Goal: Task Accomplishment & Management: Complete application form

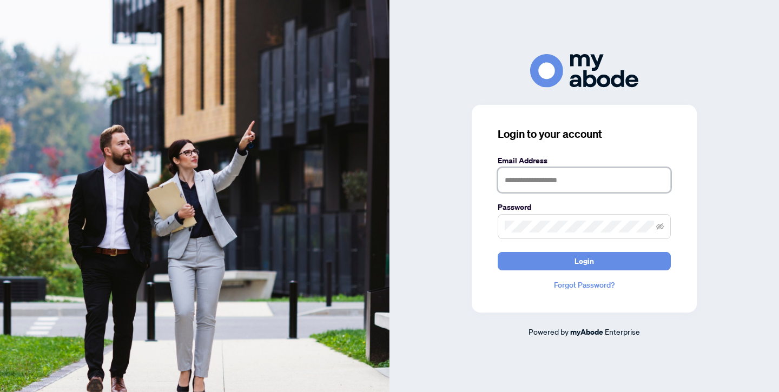
type input "**********"
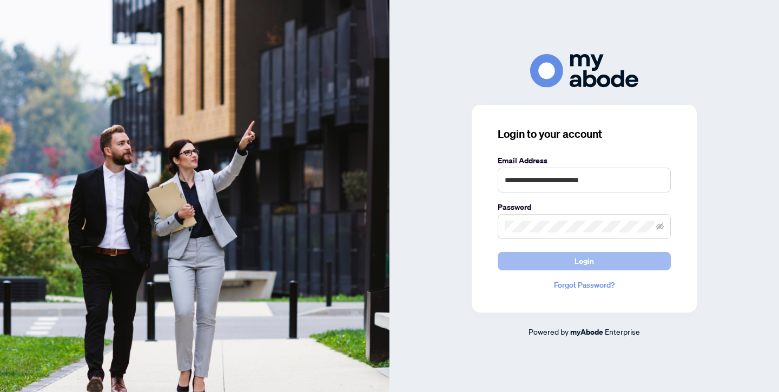
click at [562, 264] on button "Login" at bounding box center [583, 261] width 173 height 18
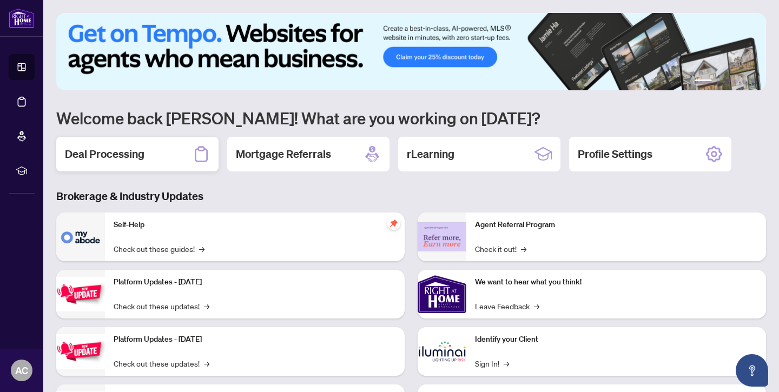
click at [156, 152] on div "Deal Processing" at bounding box center [137, 154] width 162 height 35
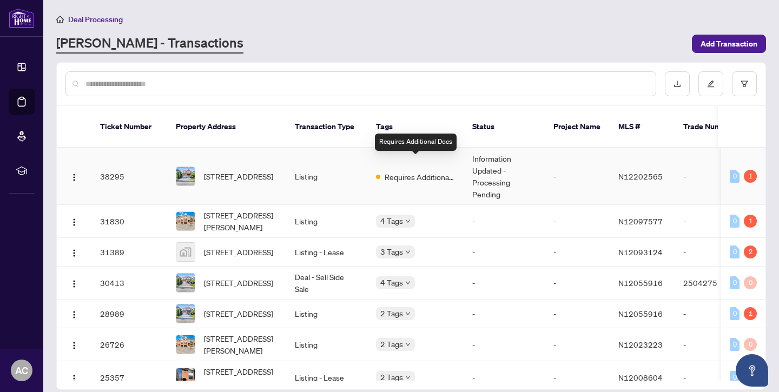
click at [432, 171] on span "Requires Additional Docs" at bounding box center [419, 177] width 70 height 12
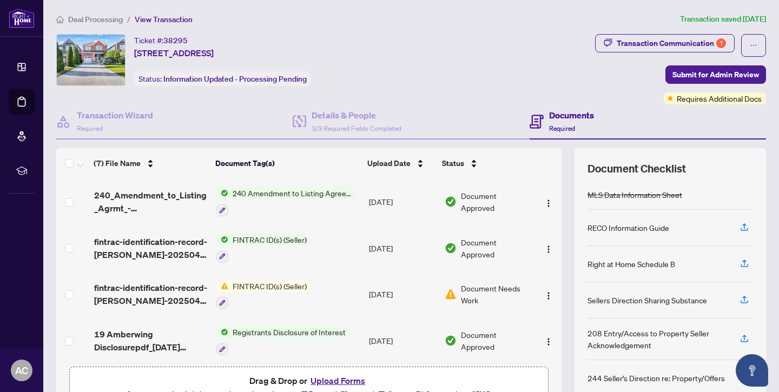
scroll to position [32, 0]
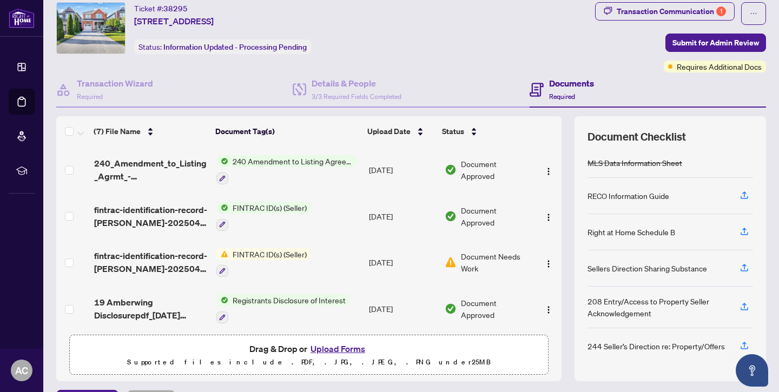
click at [331, 350] on button "Upload Forms" at bounding box center [337, 349] width 61 height 14
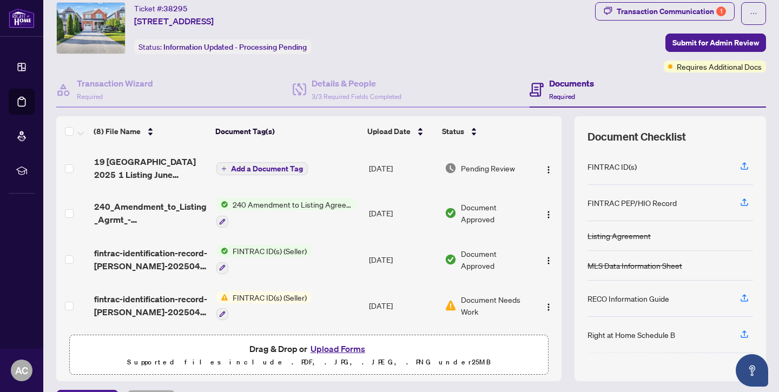
scroll to position [0, 0]
click at [288, 165] on span "Add a Document Tag" at bounding box center [267, 169] width 72 height 8
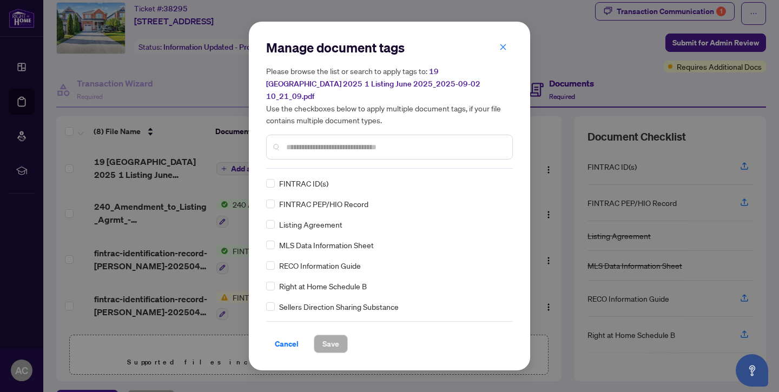
click at [319, 142] on input "text" at bounding box center [394, 147] width 217 height 12
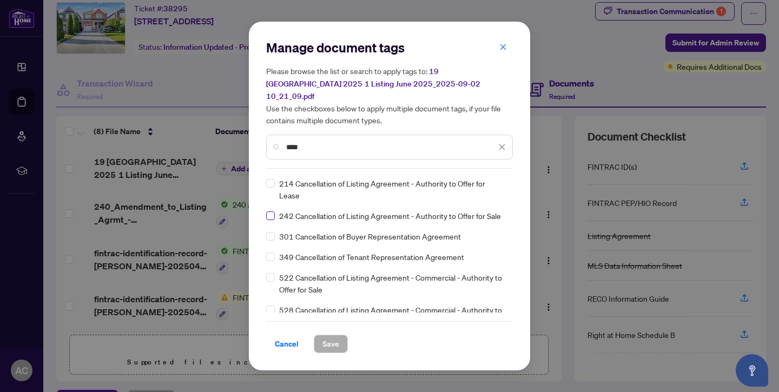
type input "****"
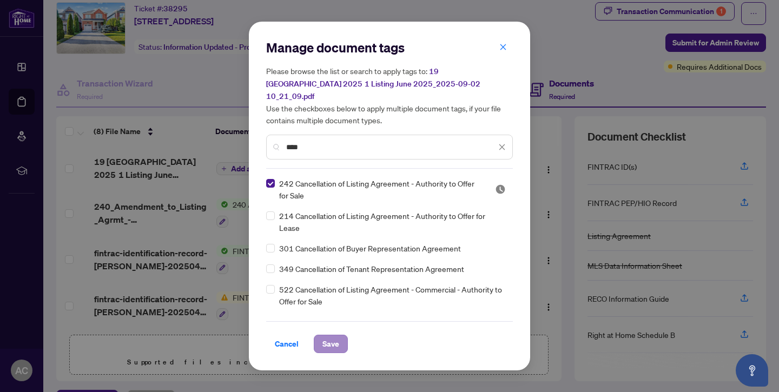
click at [332, 340] on span "Save" at bounding box center [330, 343] width 17 height 17
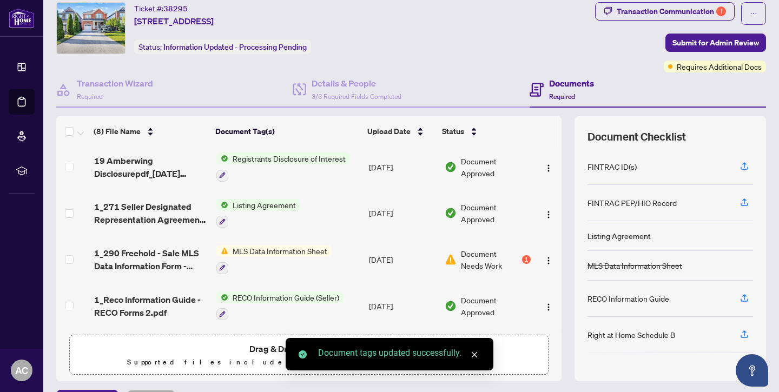
scroll to position [193, 0]
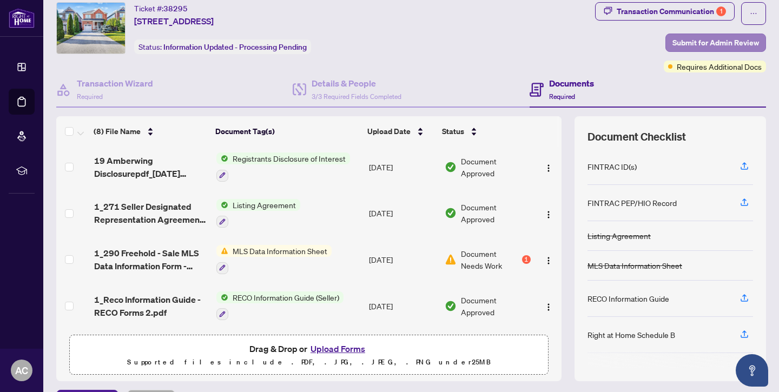
click at [710, 41] on span "Submit for Admin Review" at bounding box center [715, 42] width 87 height 17
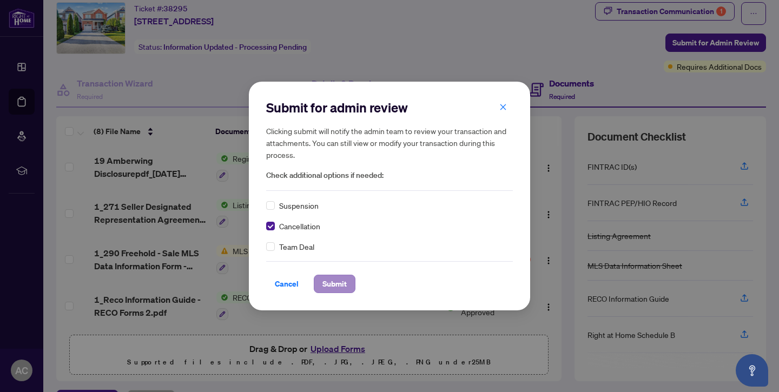
click at [334, 284] on span "Submit" at bounding box center [334, 283] width 24 height 17
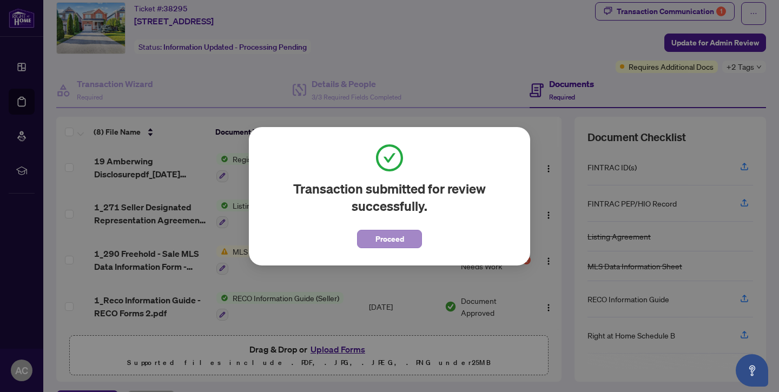
click at [415, 240] on button "Proceed" at bounding box center [389, 239] width 65 height 18
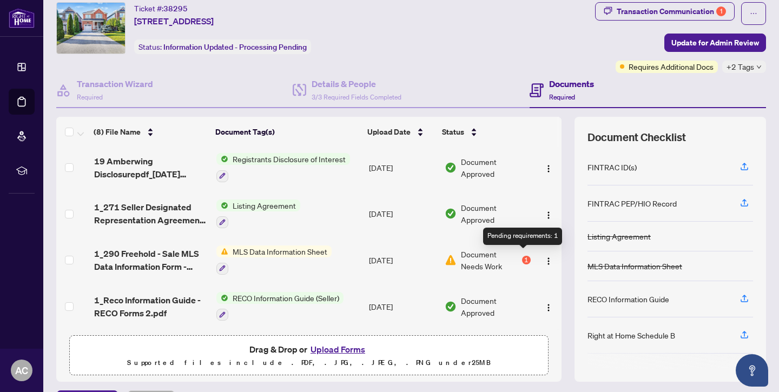
click at [522, 256] on div "1" at bounding box center [526, 260] width 9 height 9
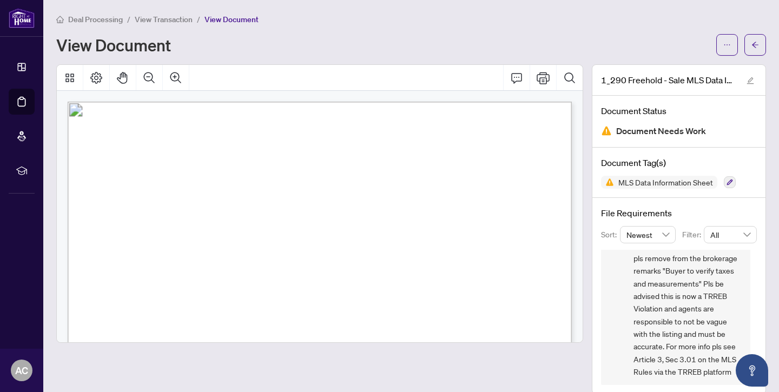
scroll to position [176, 1]
